Goal: Task Accomplishment & Management: Manage account settings

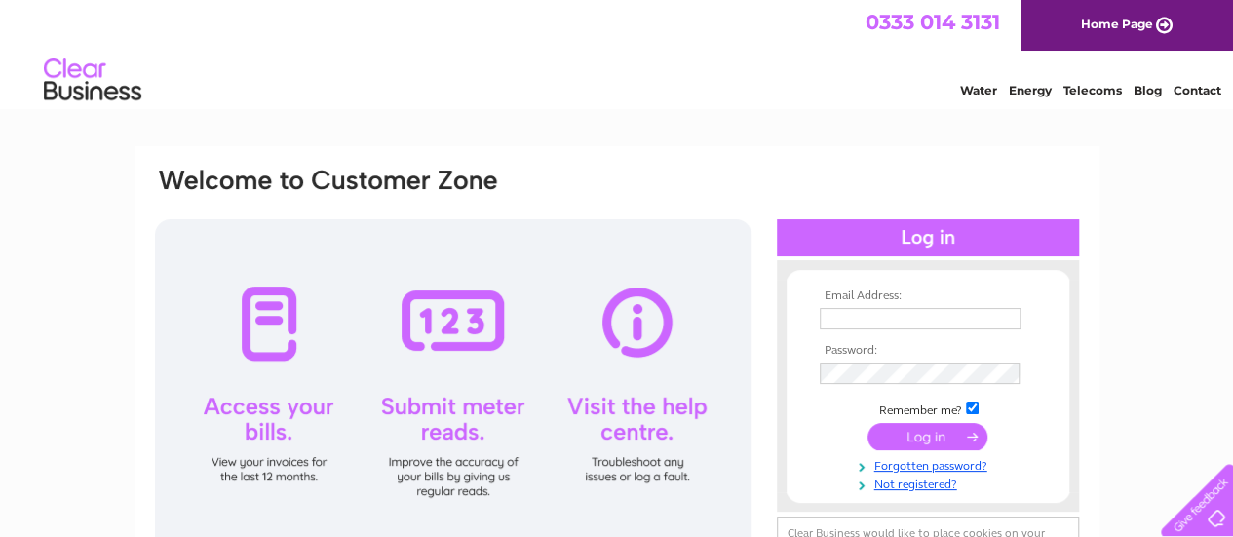
click at [897, 323] on input "text" at bounding box center [920, 318] width 201 height 21
type input "lolaandcharlie@gmail.com"
click at [921, 438] on input "submit" at bounding box center [927, 436] width 120 height 27
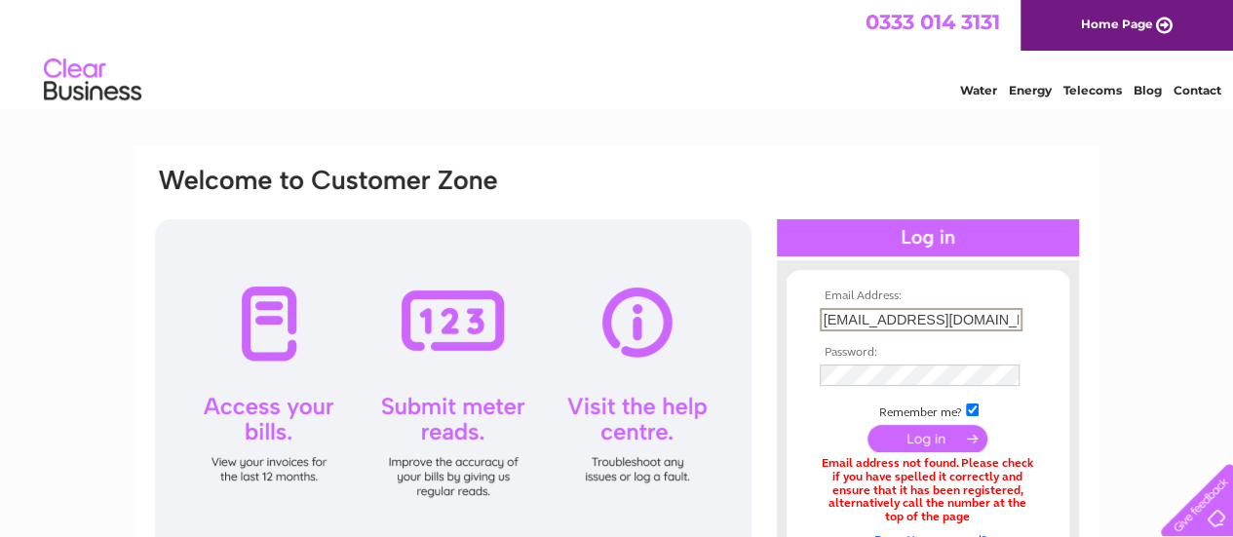
click at [910, 322] on input "[EMAIL_ADDRESS][DOMAIN_NAME]" at bounding box center [921, 319] width 203 height 23
type input "lolaandcharliedumfries@gmail.com"
click at [928, 439] on input "submit" at bounding box center [927, 439] width 120 height 27
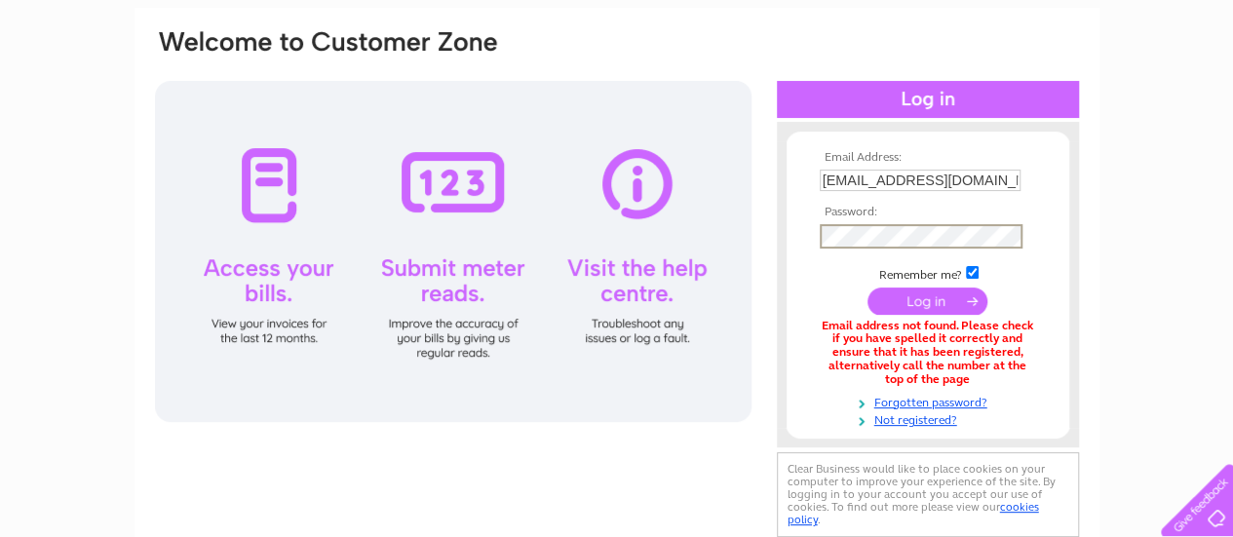
scroll to position [143, 0]
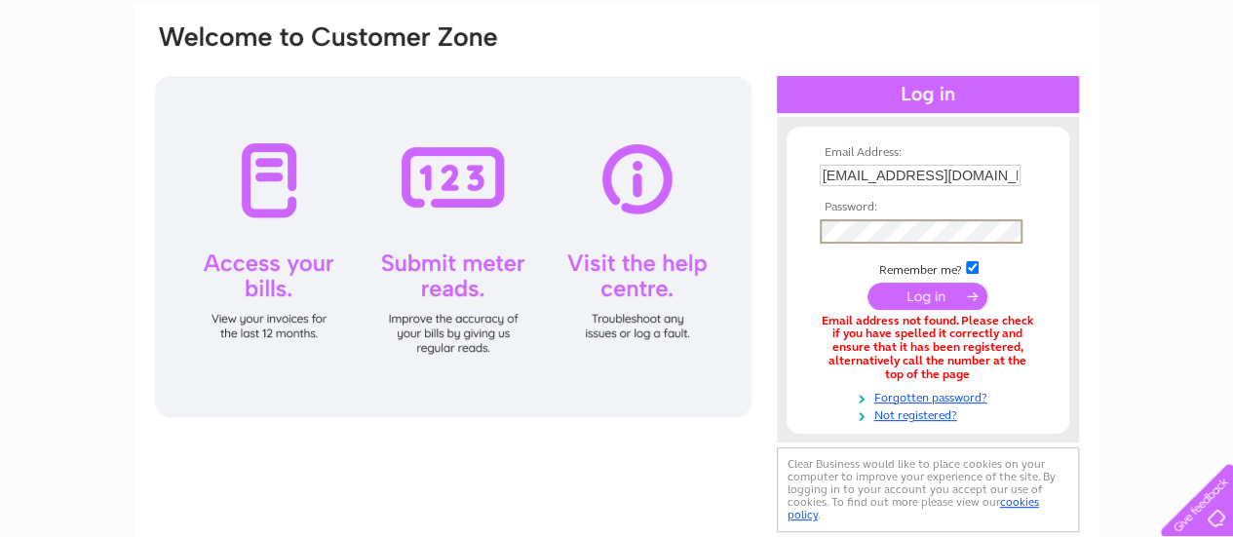
click at [1014, 179] on input "lolaandcharliedumfries@gmail.com" at bounding box center [920, 175] width 201 height 21
click at [949, 176] on input "com" at bounding box center [921, 176] width 203 height 23
type input "c"
type input "[EMAIL_ADDRESS][DOMAIN_NAME]"
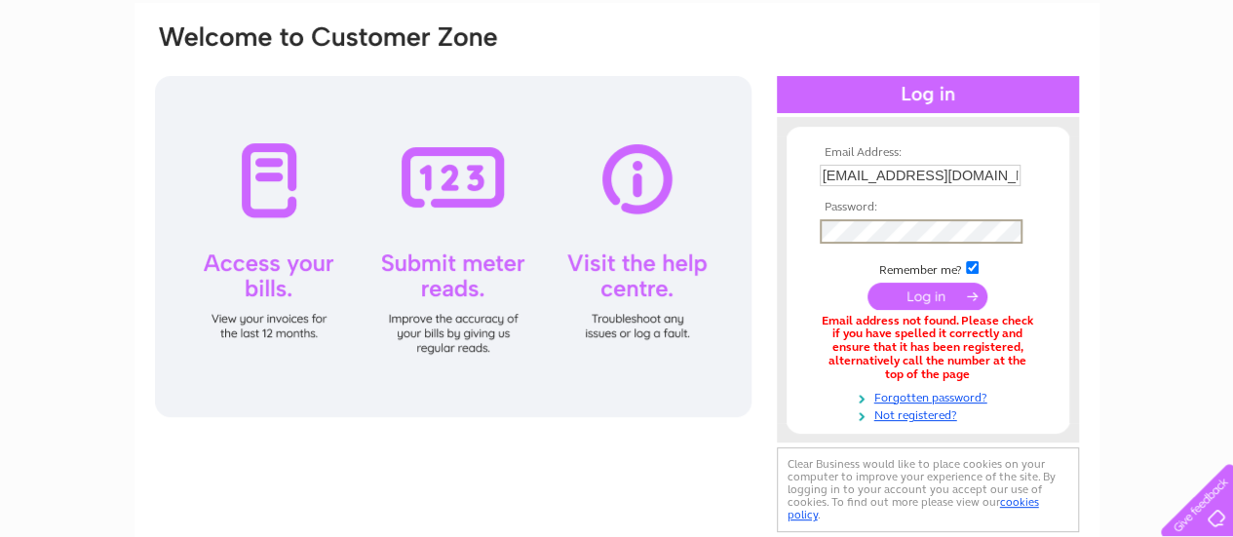
click at [934, 294] on input "submit" at bounding box center [927, 296] width 120 height 27
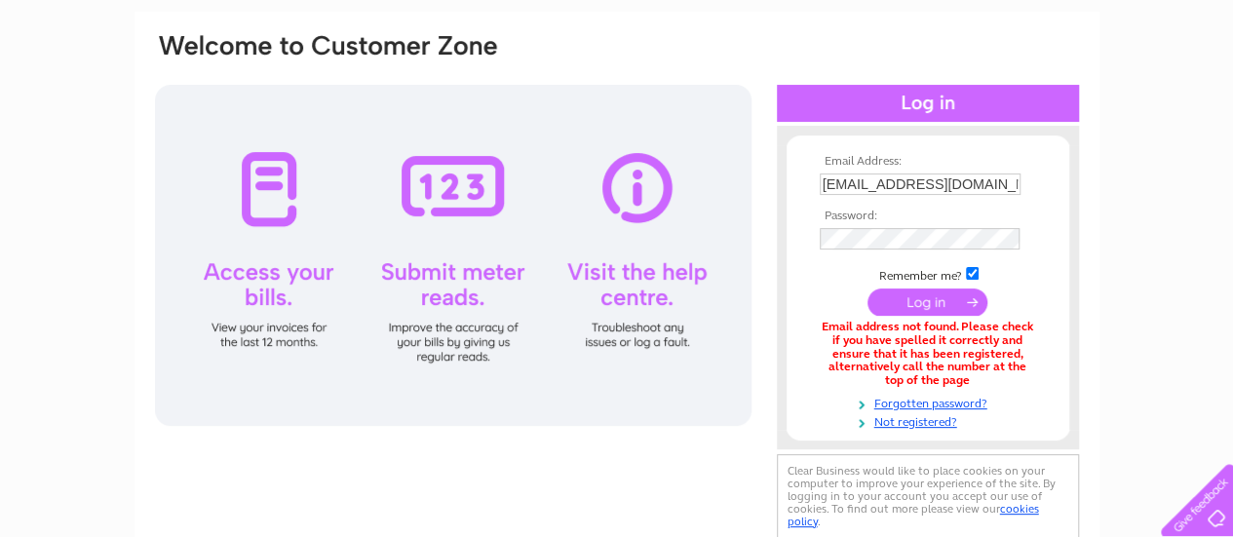
scroll to position [129, 0]
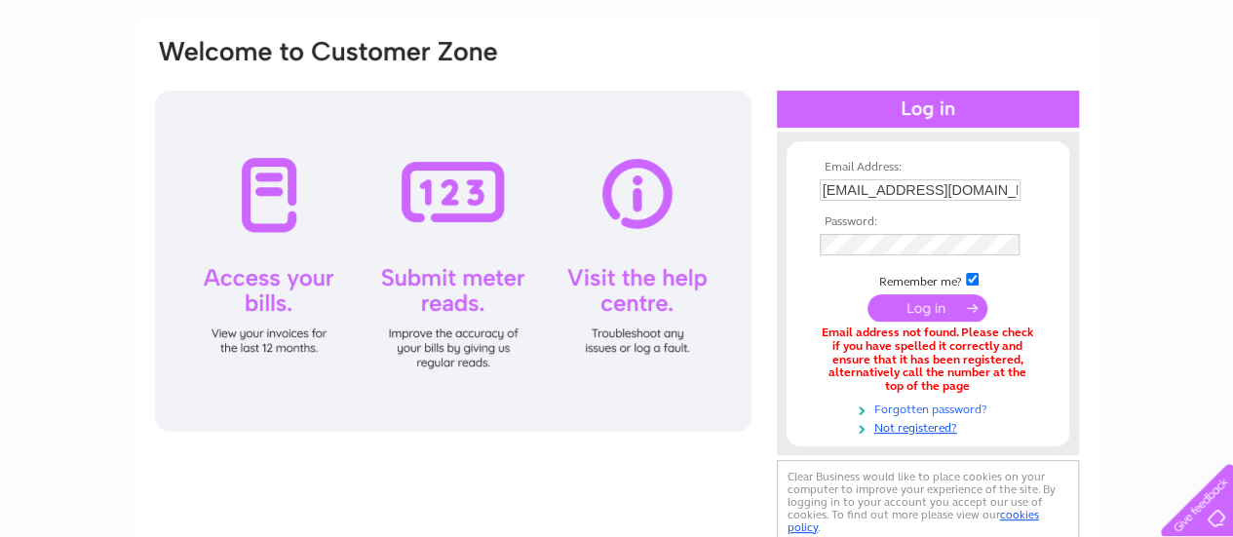
click at [956, 410] on link "Forgotten password?" at bounding box center [930, 408] width 221 height 19
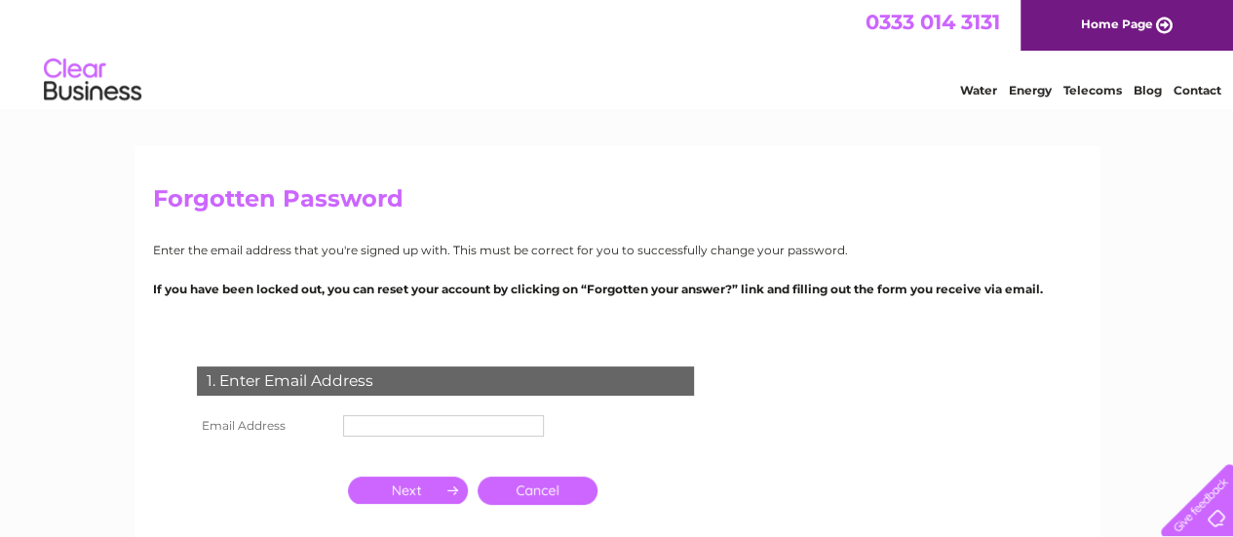
click at [490, 422] on input "text" at bounding box center [443, 425] width 201 height 21
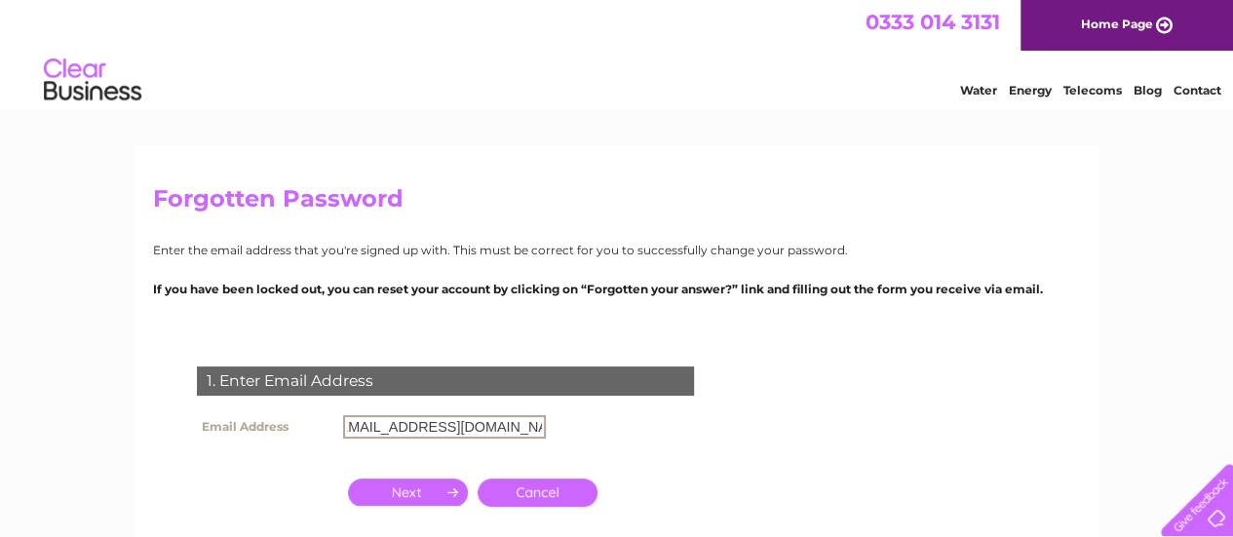
scroll to position [0, 23]
type input "[EMAIL_ADDRESS][DOMAIN_NAME]"
click at [425, 487] on input "button" at bounding box center [408, 490] width 120 height 27
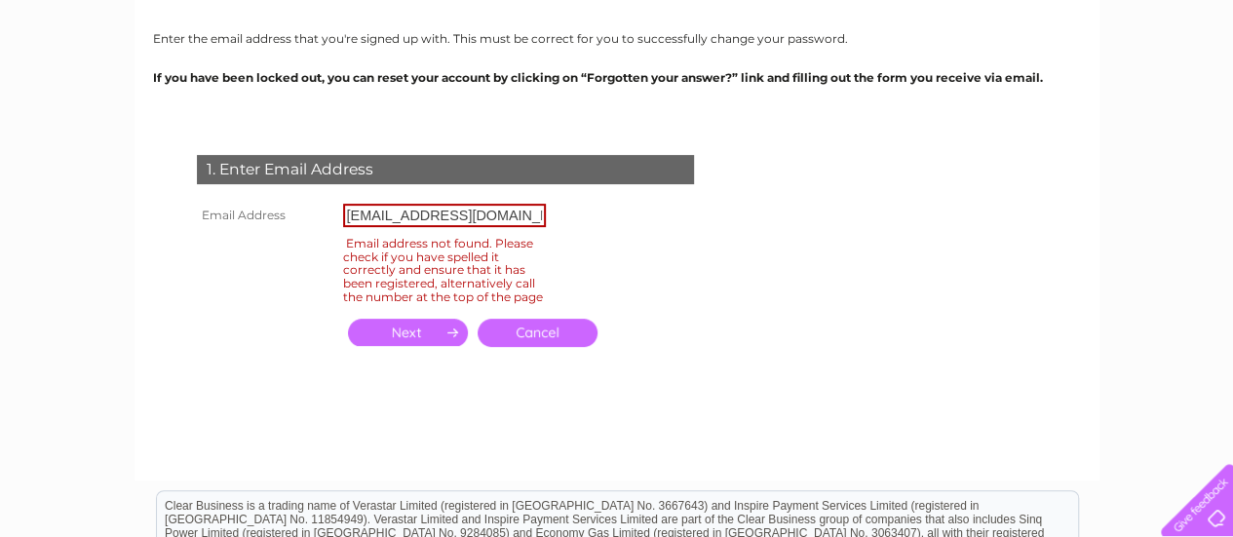
scroll to position [214, 0]
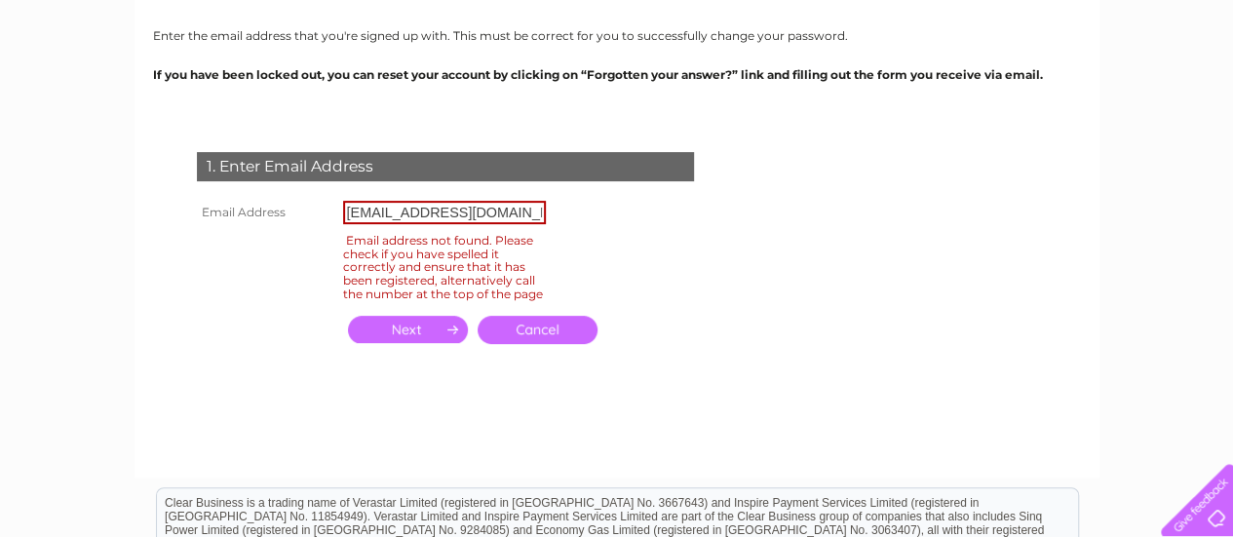
click at [541, 342] on link "Cancel" at bounding box center [538, 330] width 120 height 28
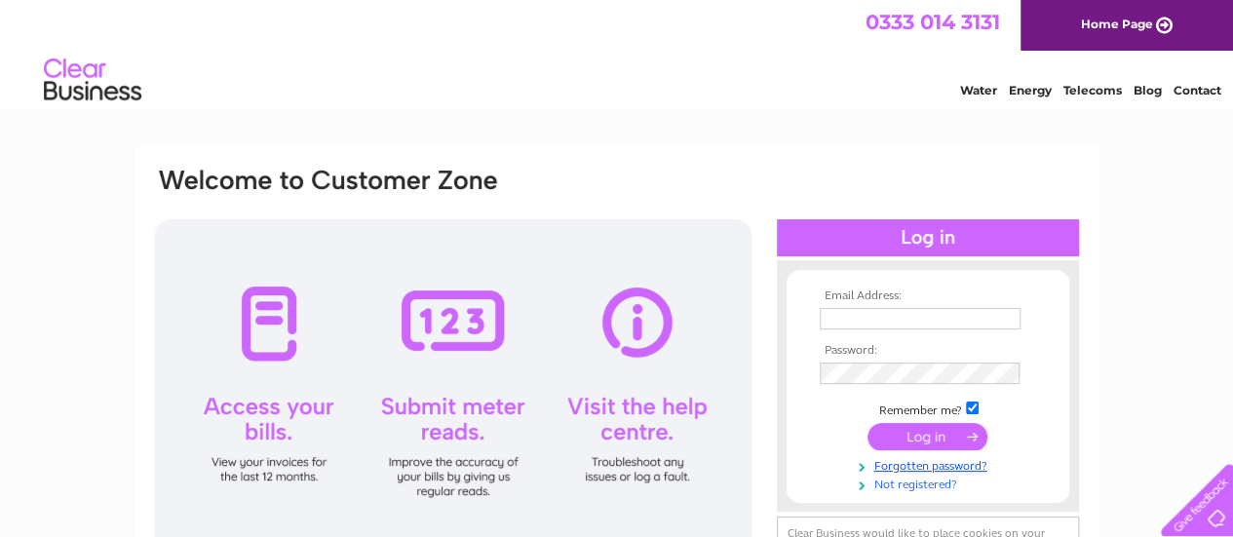
click at [929, 482] on link "Not registered?" at bounding box center [930, 483] width 221 height 19
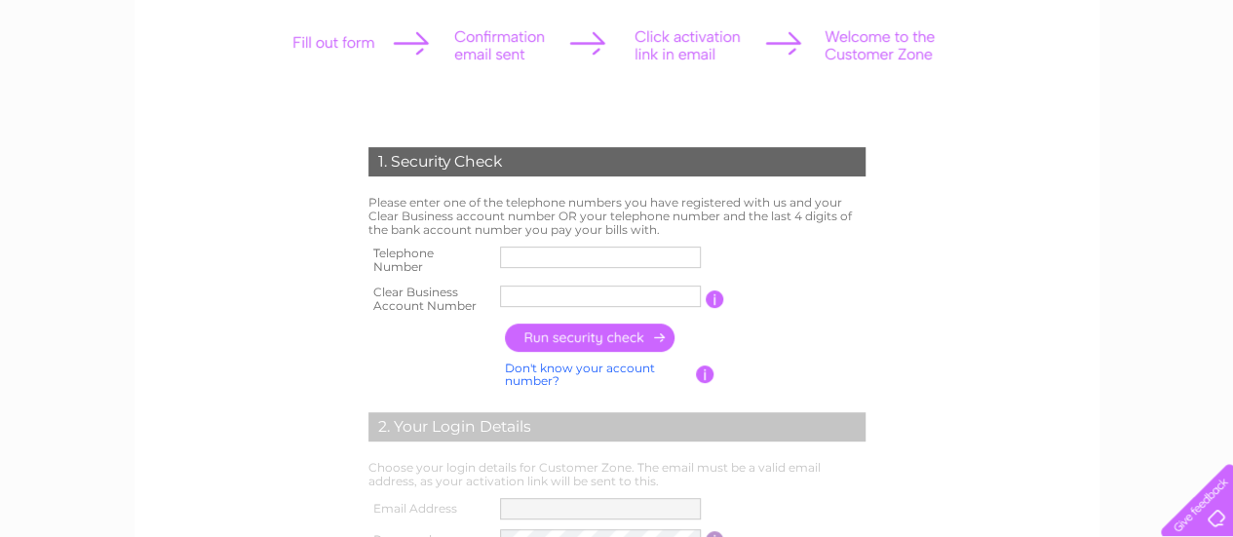
scroll to position [271, 0]
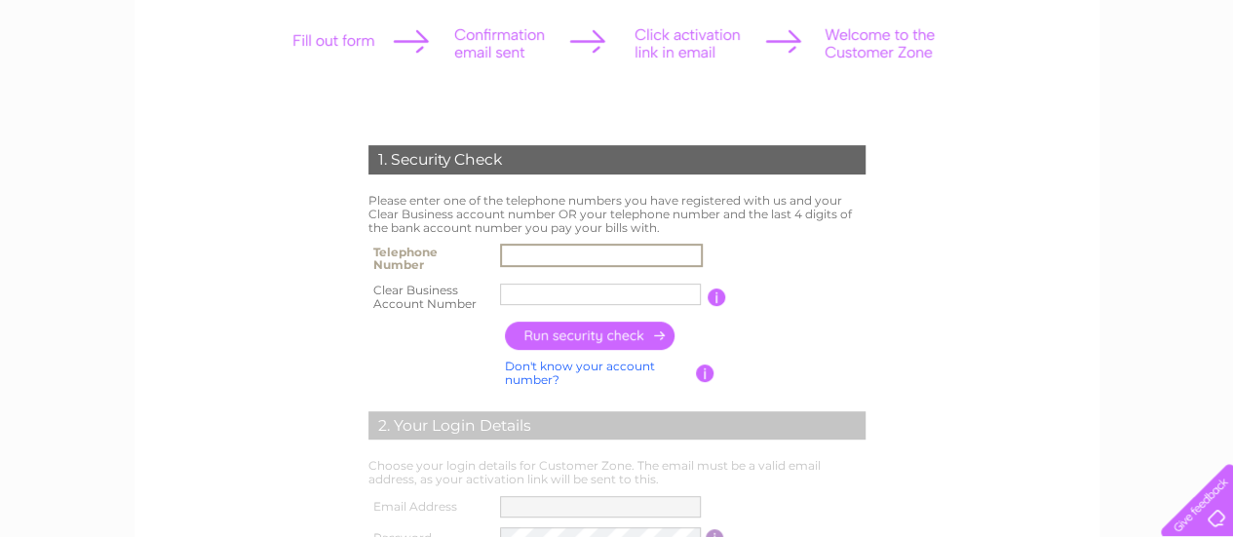
click at [638, 256] on input "text" at bounding box center [601, 255] width 203 height 23
type input "01387251255"
click at [639, 293] on input "text" at bounding box center [600, 294] width 201 height 21
type input "1146249"
click at [616, 332] on input "button" at bounding box center [591, 336] width 172 height 28
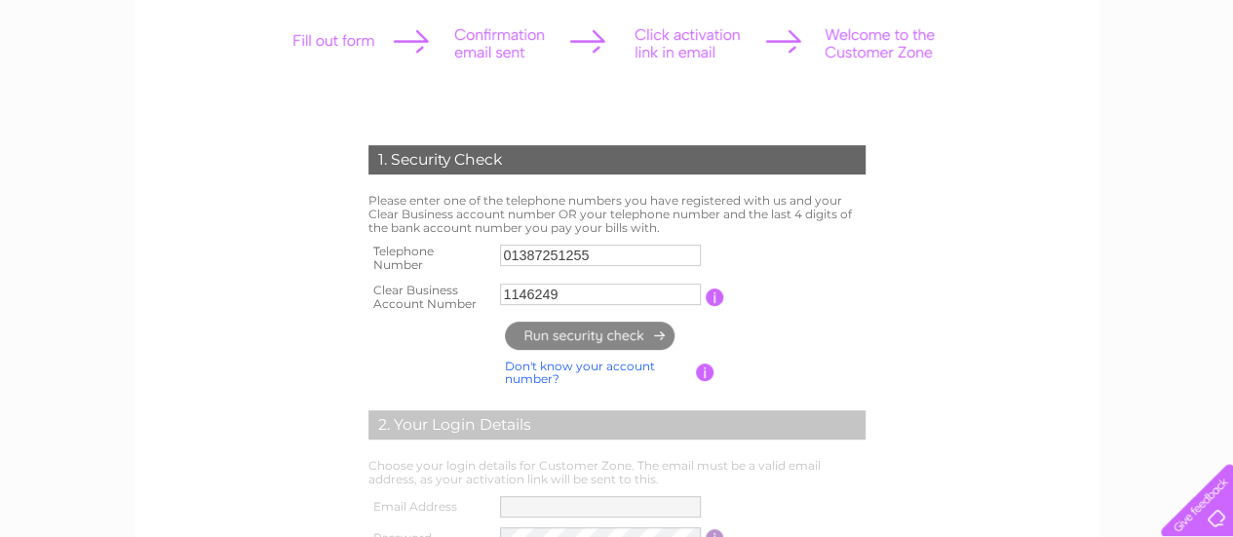
type input "**********"
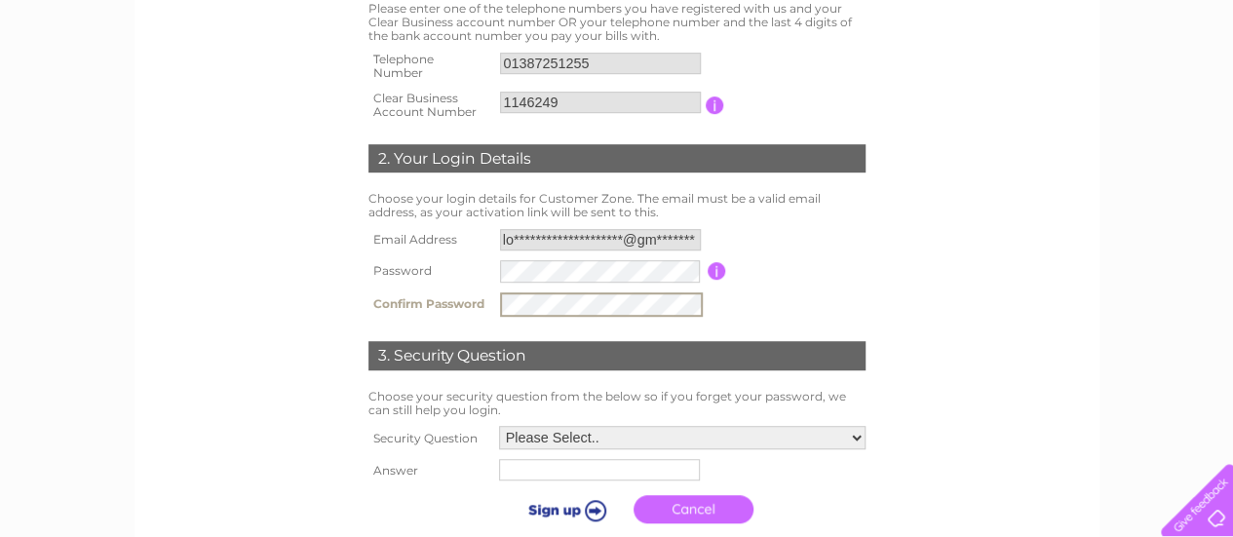
scroll to position [488, 0]
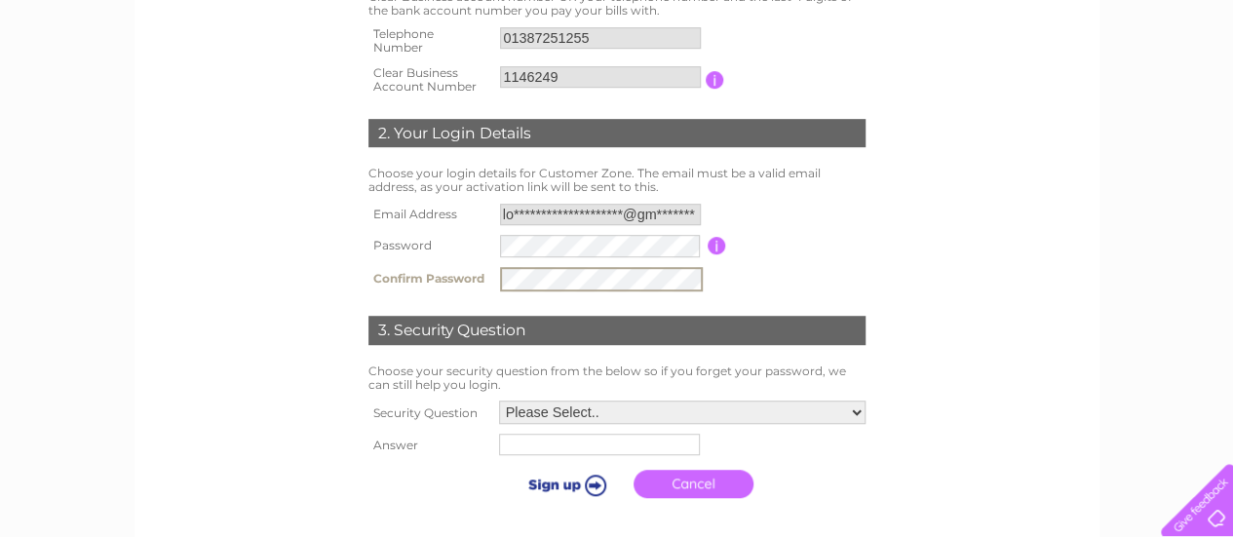
click at [856, 407] on select "Please Select.. In what town or city was your first job? In what town or city d…" at bounding box center [682, 412] width 366 height 23
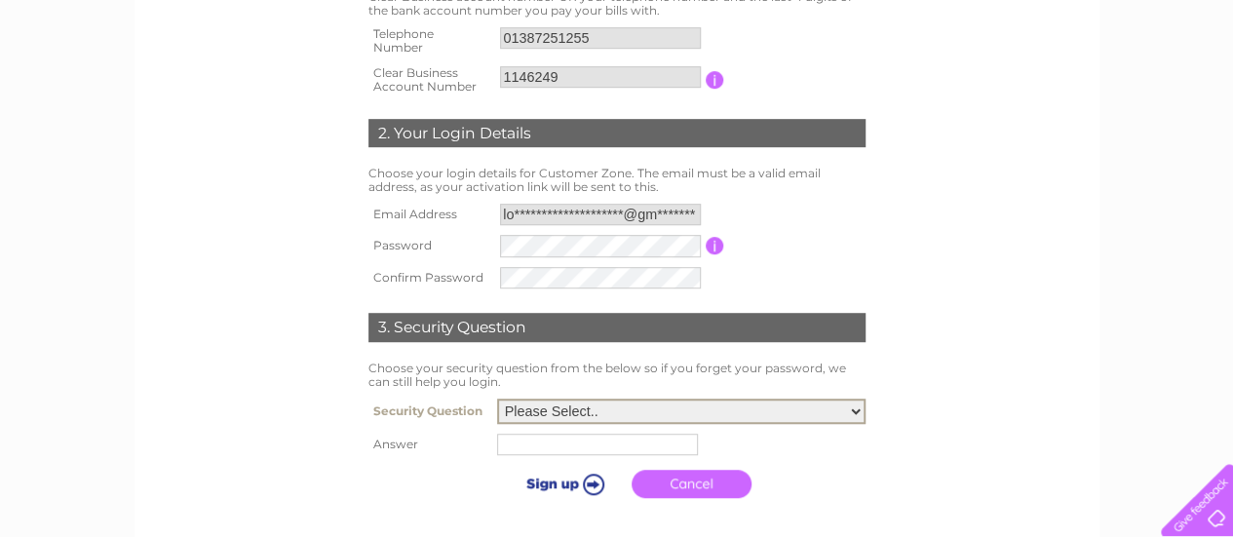
select select "5"
click at [497, 400] on select "Please Select.. In what town or city was your first job? In what town or city d…" at bounding box center [681, 411] width 368 height 25
click at [678, 447] on input "text" at bounding box center [597, 444] width 201 height 21
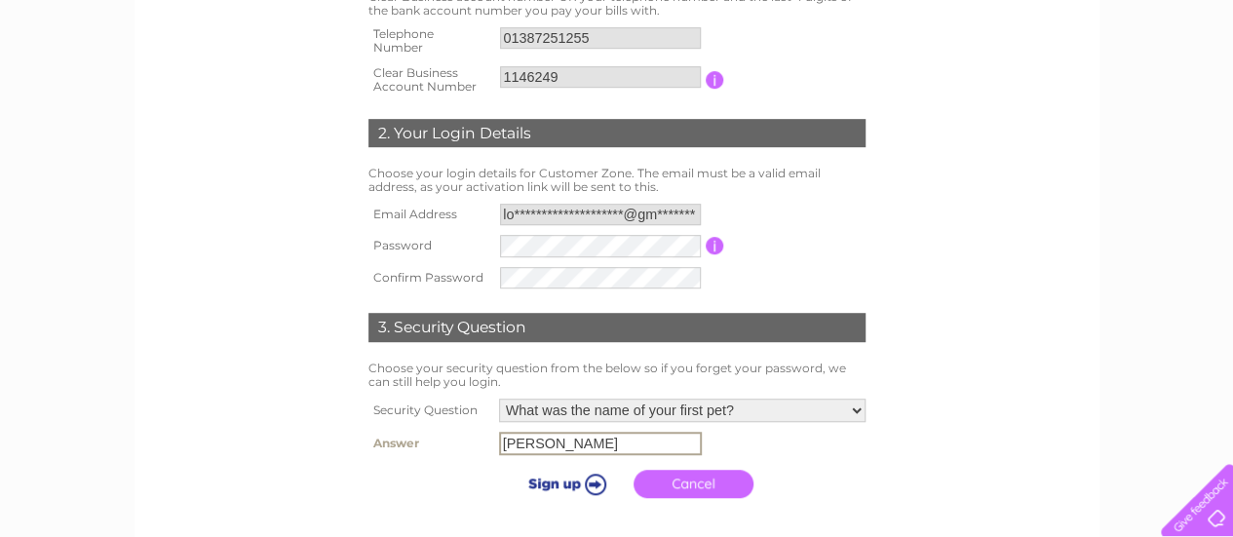
type input "CINDY"
click at [550, 482] on input "submit" at bounding box center [564, 481] width 120 height 27
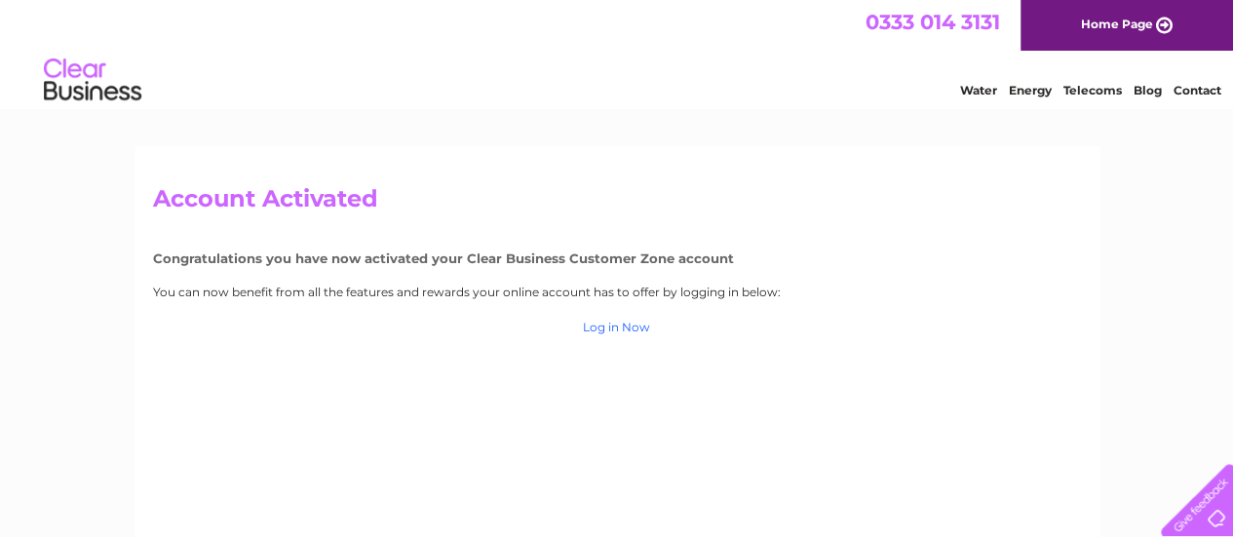
click at [632, 330] on link "Log in Now" at bounding box center [616, 327] width 67 height 15
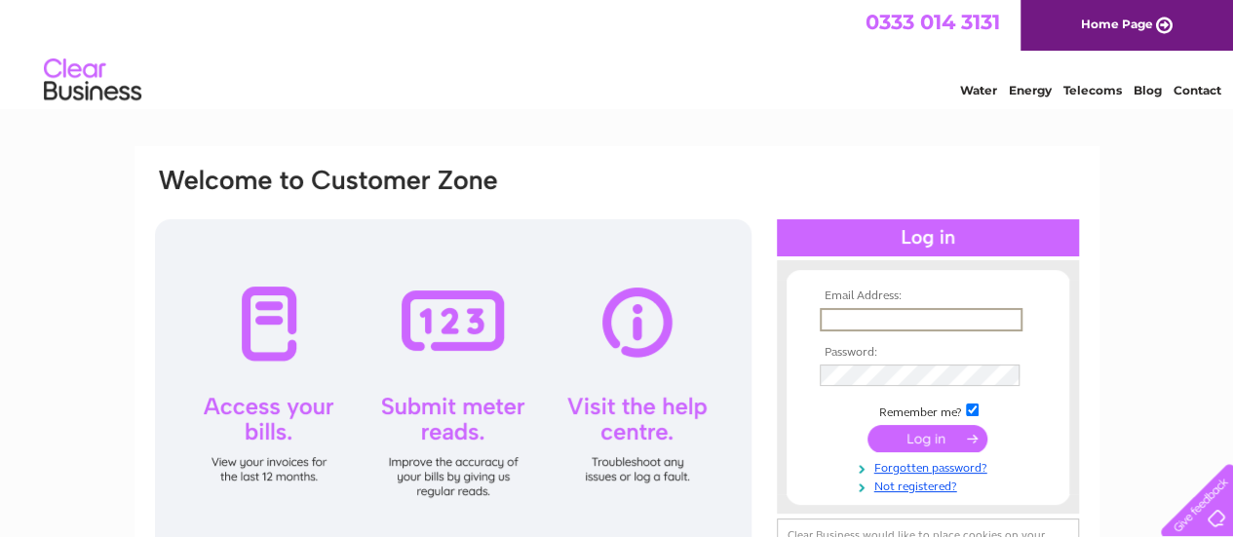
click at [925, 319] on input "text" at bounding box center [921, 319] width 203 height 23
type input "lolaandcharliedumfries@gmail.com"
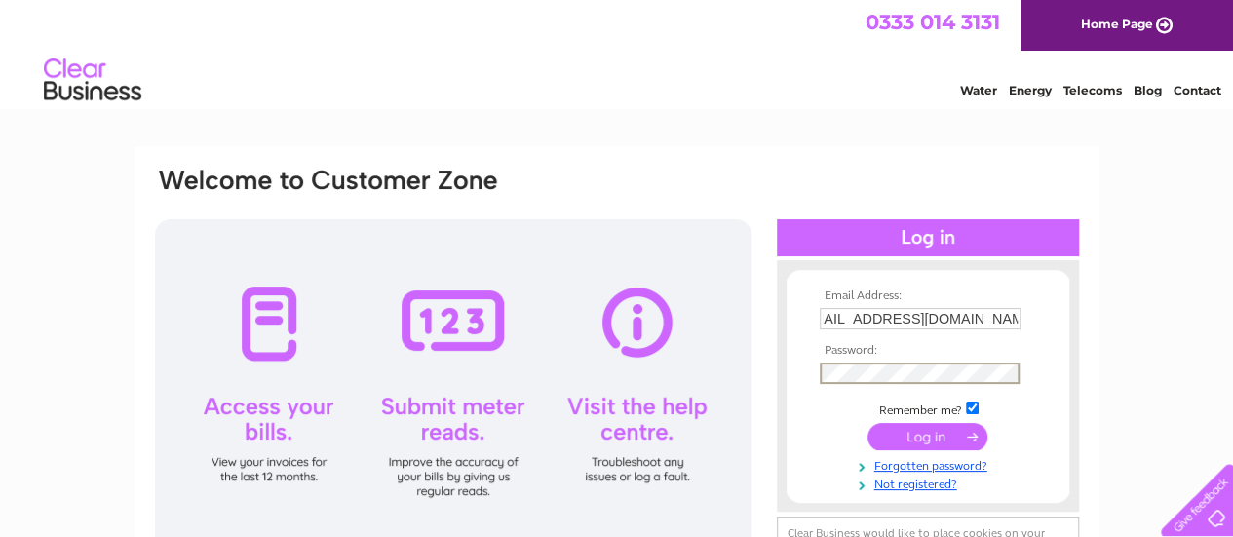
scroll to position [0, 0]
click at [924, 438] on input "submit" at bounding box center [927, 436] width 120 height 27
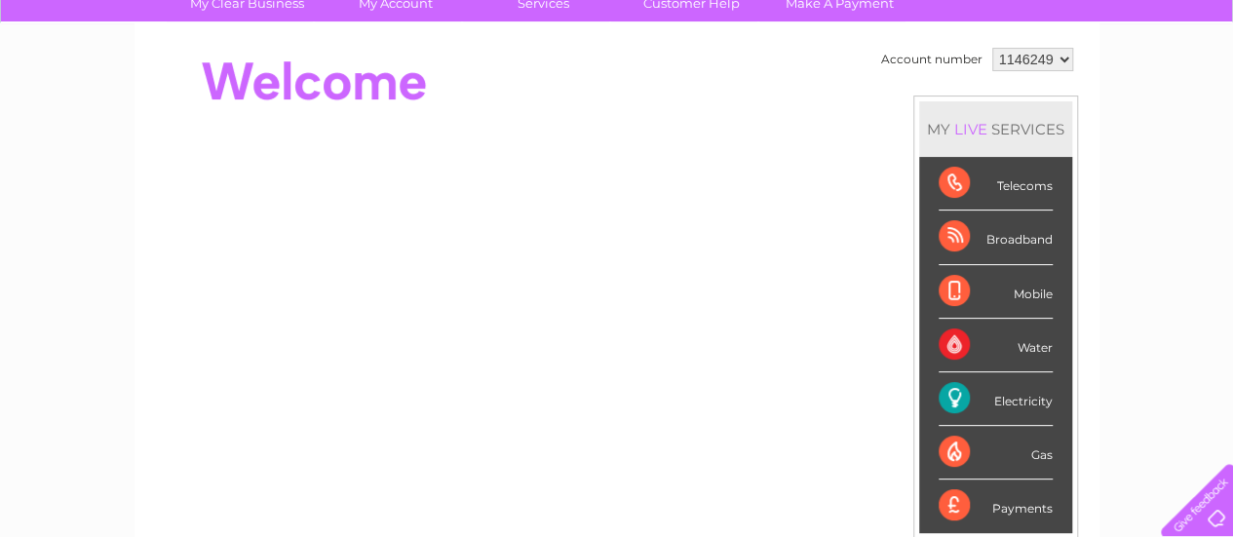
scroll to position [164, 0]
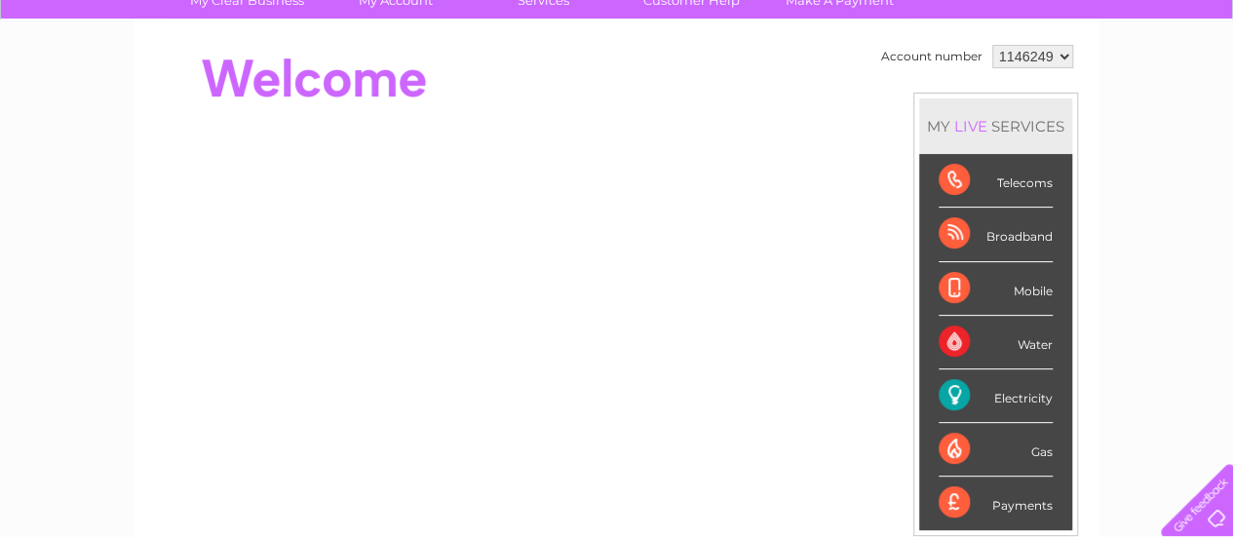
click at [1014, 392] on div "Electricity" at bounding box center [996, 396] width 114 height 54
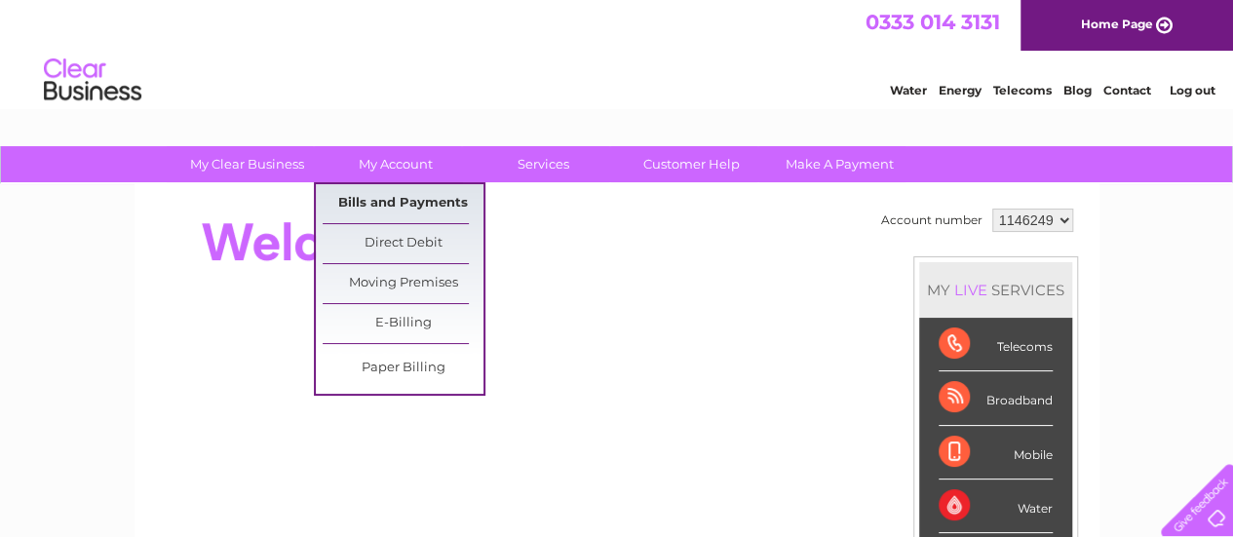
click at [405, 198] on link "Bills and Payments" at bounding box center [403, 203] width 161 height 39
click at [427, 200] on link "Bills and Payments" at bounding box center [403, 203] width 161 height 39
click at [405, 324] on link "E-Billing" at bounding box center [403, 323] width 161 height 39
click at [408, 321] on link "E-Billing" at bounding box center [403, 323] width 161 height 39
click at [401, 199] on link "Bills and Payments" at bounding box center [403, 203] width 161 height 39
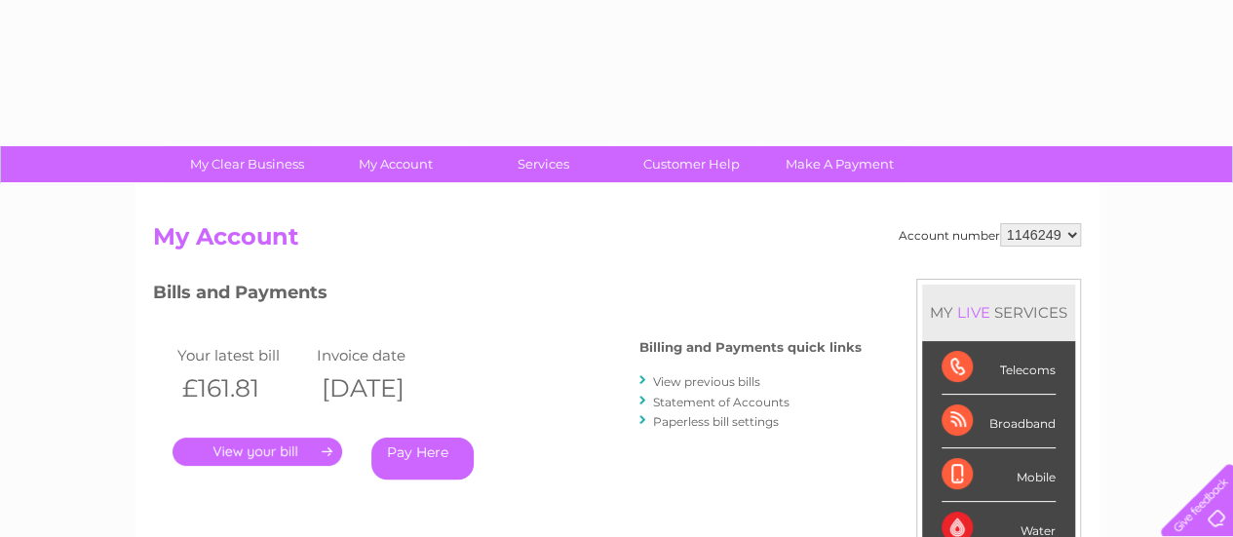
click at [281, 440] on link "." at bounding box center [258, 452] width 170 height 28
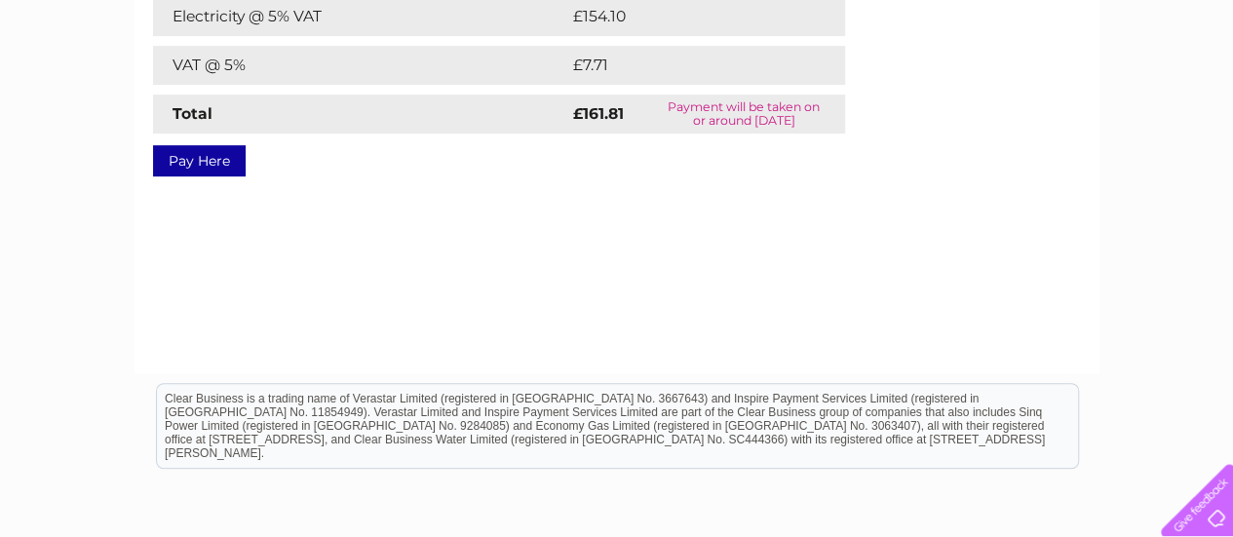
scroll to position [100, 0]
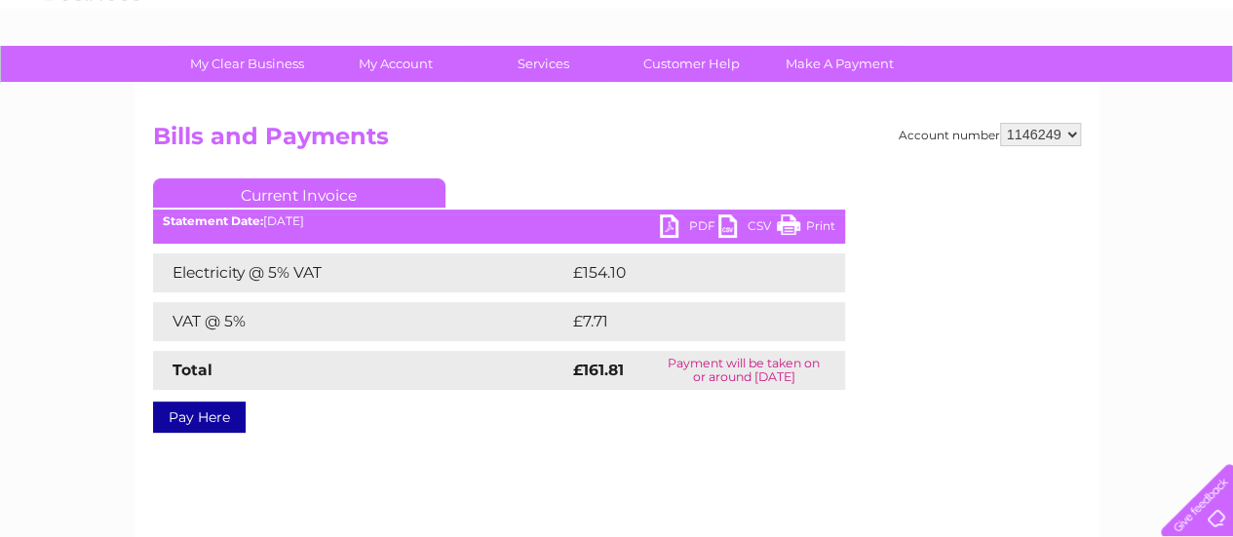
click at [682, 215] on link "PDF" at bounding box center [689, 228] width 58 height 28
click at [675, 229] on link "PDF" at bounding box center [689, 228] width 58 height 28
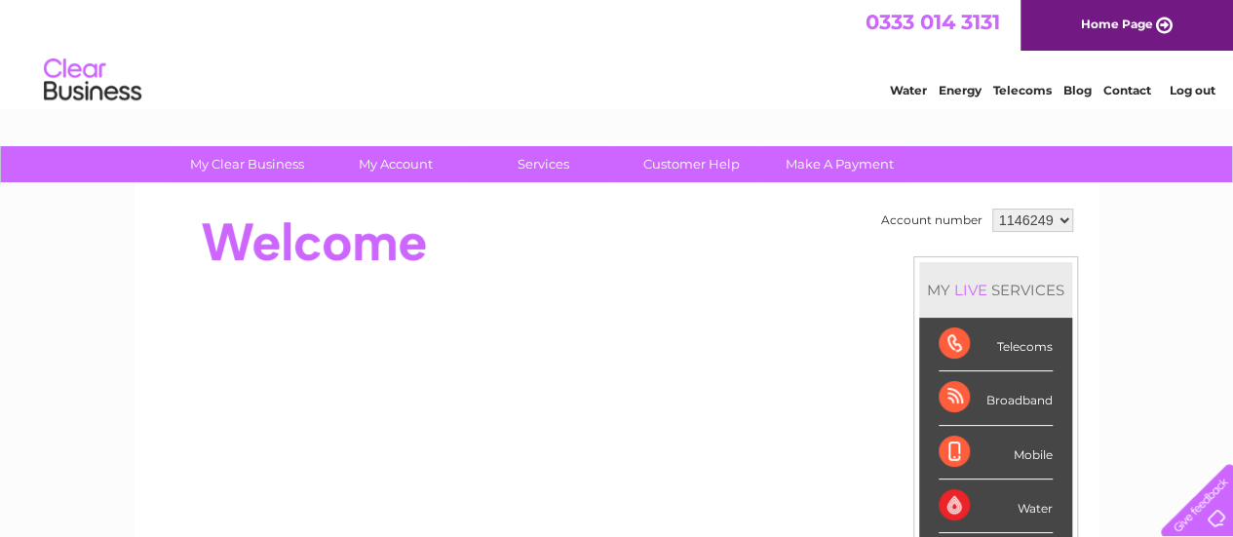
click at [1192, 87] on link "Log out" at bounding box center [1192, 90] width 46 height 15
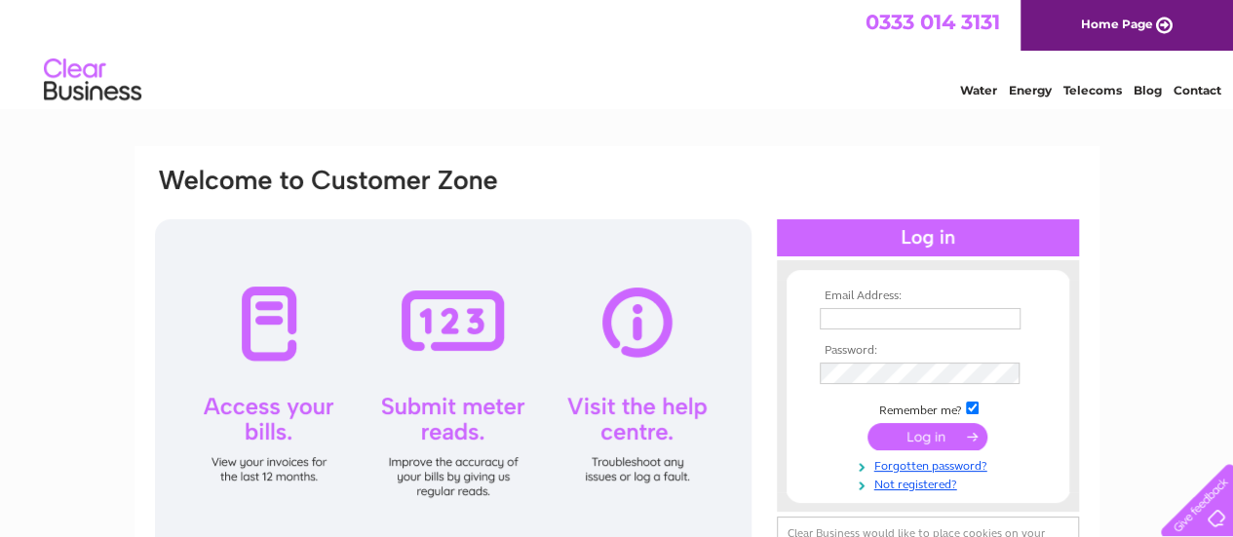
click at [920, 321] on input "text" at bounding box center [920, 318] width 201 height 21
type input "[EMAIL_ADDRESS][DOMAIN_NAME]"
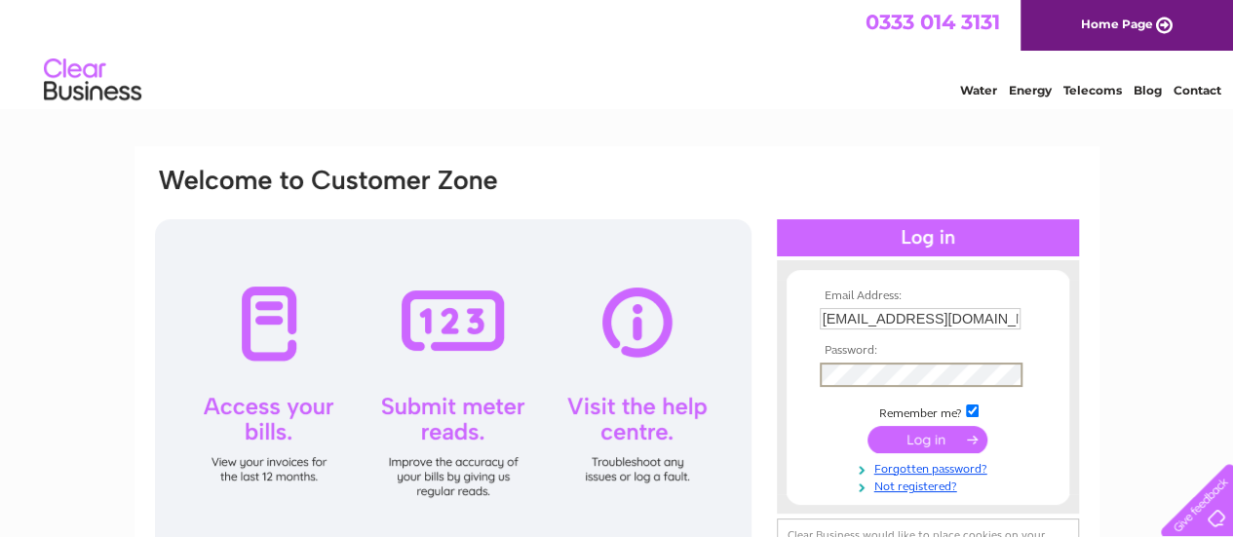
click at [938, 434] on input "submit" at bounding box center [927, 439] width 120 height 27
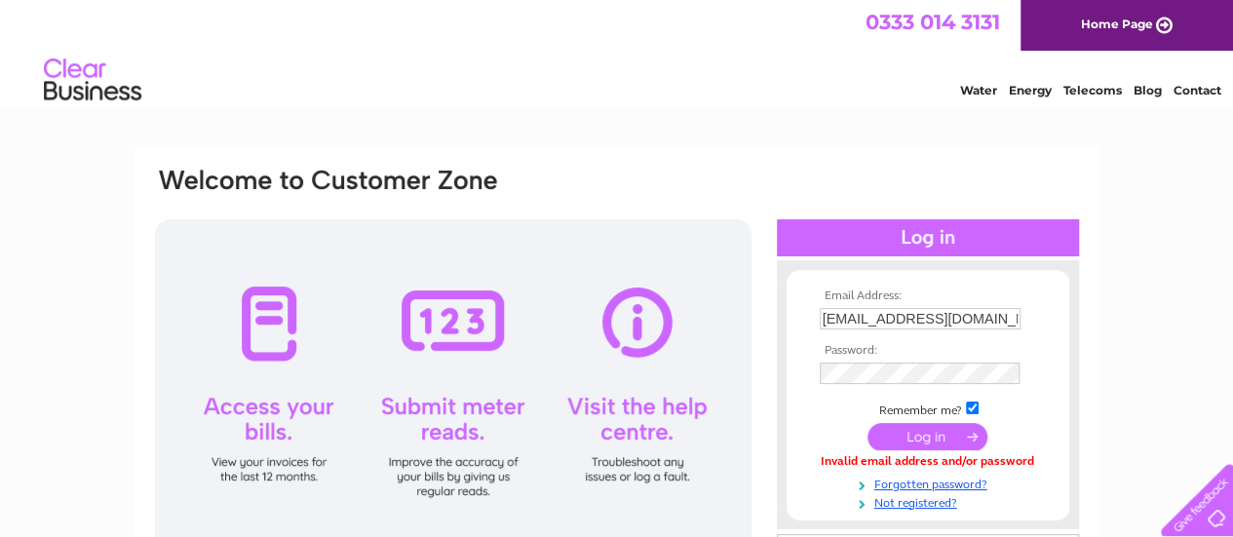
click at [935, 437] on input "submit" at bounding box center [927, 436] width 120 height 27
